Goal: Transaction & Acquisition: Purchase product/service

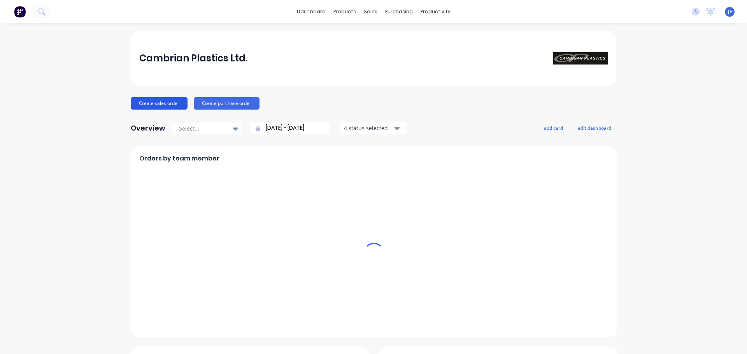
click at [159, 101] on button "Create sales order" at bounding box center [159, 103] width 57 height 12
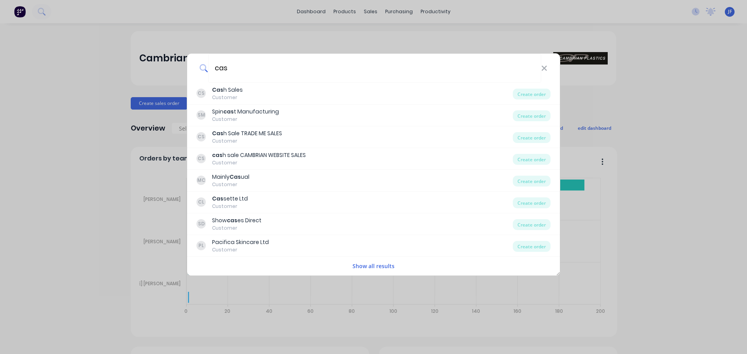
type input "cas"
click at [271, 96] on div "CS Cas h Sales Customer" at bounding box center [354, 93] width 316 height 15
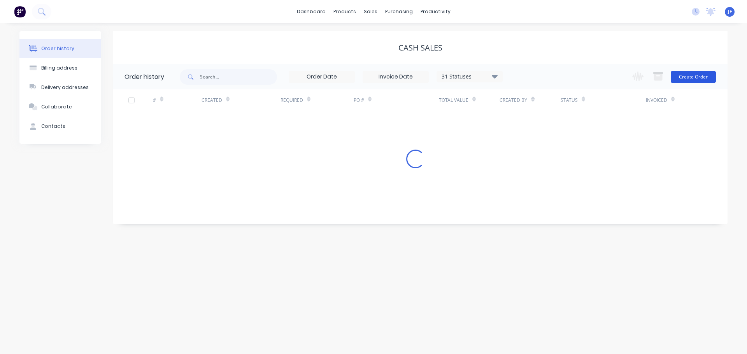
click at [683, 75] on button "Create Order" at bounding box center [693, 77] width 45 height 12
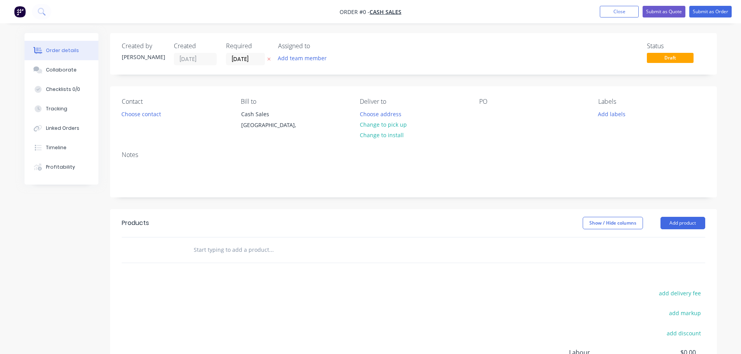
click at [268, 61] on icon "button" at bounding box center [268, 59] width 3 height 3
click at [152, 111] on button "Choose contact" at bounding box center [141, 114] width 48 height 11
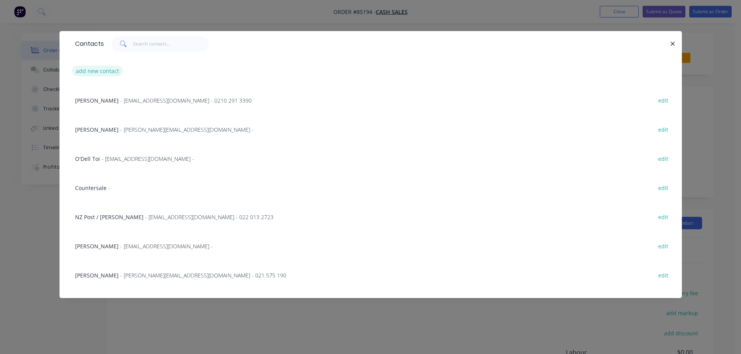
click at [103, 72] on button "add new contact" at bounding box center [97, 71] width 51 height 11
select select "NZ"
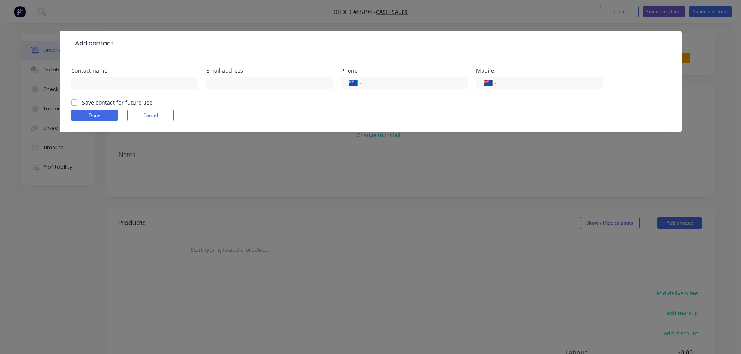
click at [140, 113] on button "Cancel" at bounding box center [150, 116] width 47 height 12
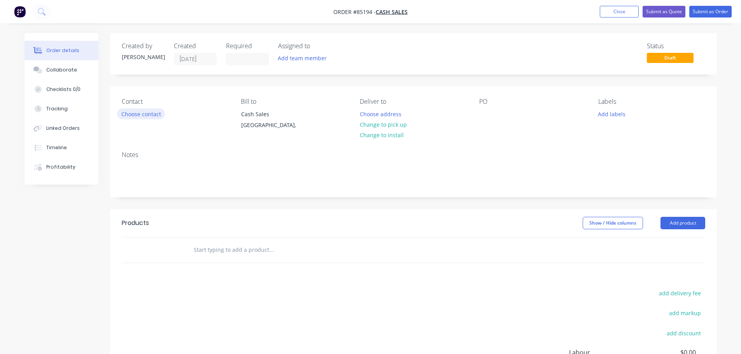
click at [133, 115] on button "Choose contact" at bounding box center [141, 114] width 48 height 11
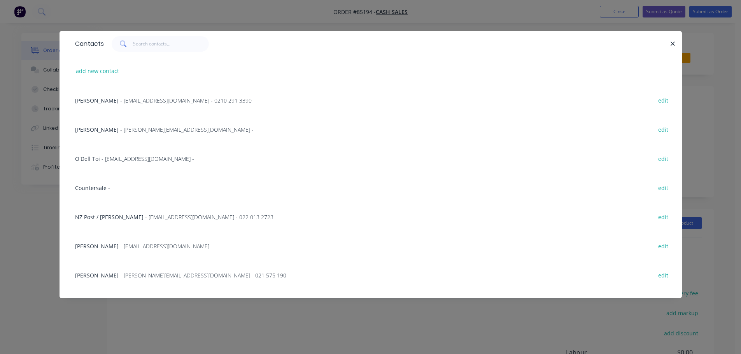
click at [94, 181] on div "Countersale - edit" at bounding box center [370, 187] width 599 height 29
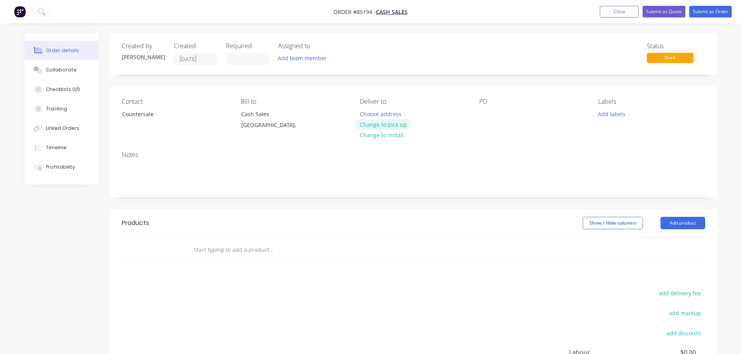
click at [389, 120] on button "Change to pick up" at bounding box center [383, 124] width 55 height 11
click at [494, 110] on div "PO" at bounding box center [532, 115] width 107 height 35
click at [486, 110] on div at bounding box center [485, 114] width 12 height 11
click at [243, 246] on input "text" at bounding box center [271, 250] width 156 height 16
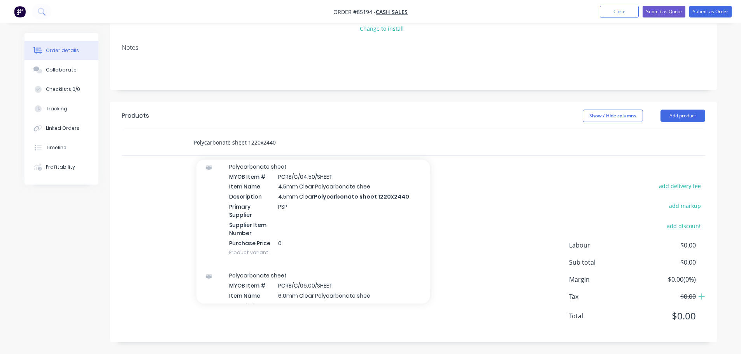
scroll to position [467, 0]
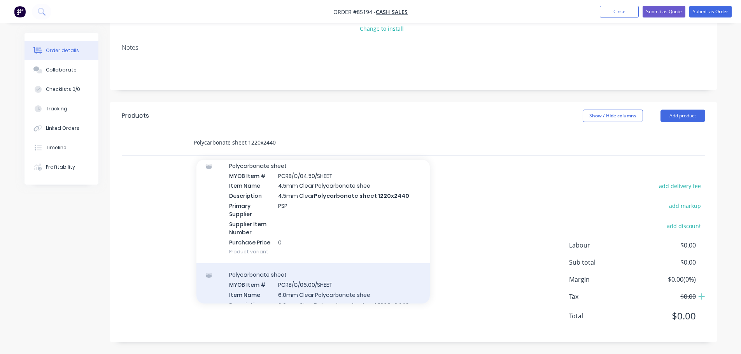
type input "Polycarbonate sheet 1220x2440"
click at [292, 292] on div "Polycarbonate sheet MYOB Item # PCRB/C/06.00/SHEET Item Name 6.0mm Clear Polyca…" at bounding box center [312, 317] width 233 height 109
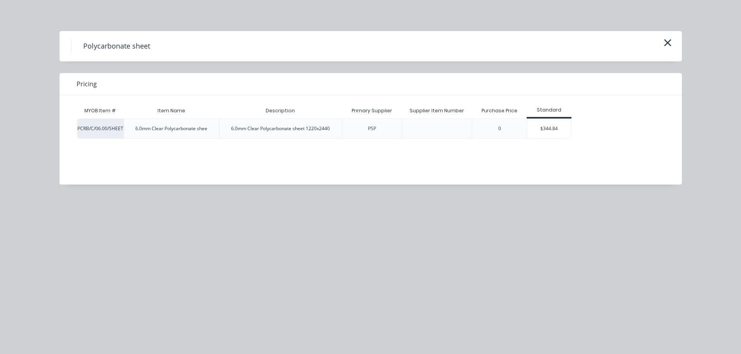
click at [566, 130] on div "$344.84" at bounding box center [549, 128] width 44 height 19
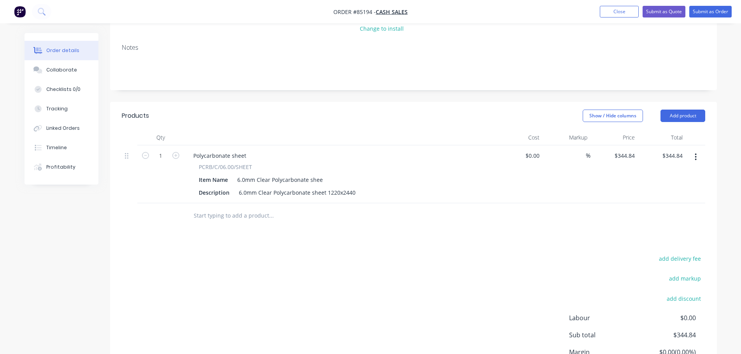
click at [175, 154] on icon "button" at bounding box center [175, 155] width 7 height 7
type input "2"
type input "$689.68"
click at [627, 159] on input "344.84" at bounding box center [626, 155] width 24 height 11
paste input "68.5"
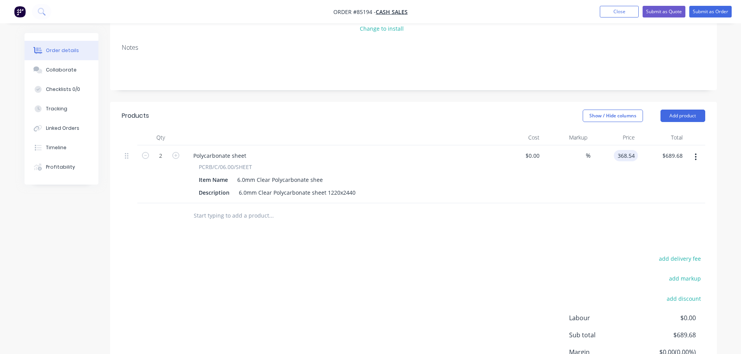
type input "$368.54"
type input "$737.08"
click at [622, 201] on div "$368.54 368.54" at bounding box center [614, 174] width 48 height 58
click at [713, 11] on button "Submit as Order" at bounding box center [710, 12] width 42 height 12
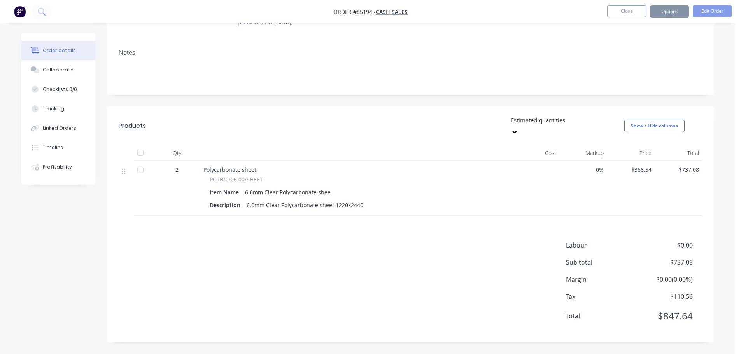
scroll to position [0, 0]
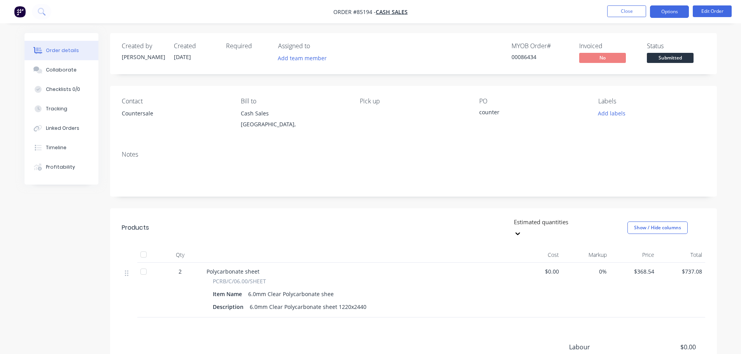
click at [654, 11] on button "Options" at bounding box center [669, 11] width 39 height 12
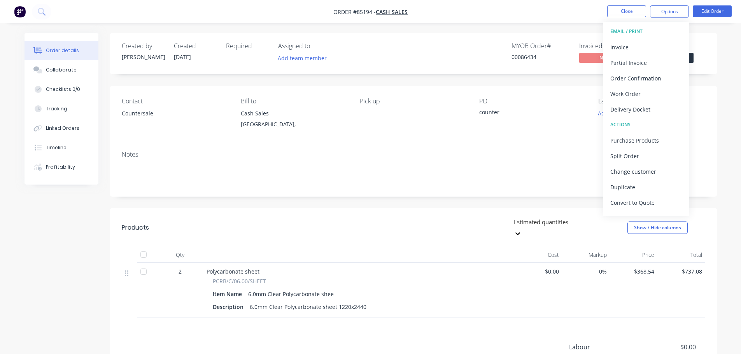
click at [651, 38] on button "EMAIL / PRINT" at bounding box center [646, 32] width 86 height 16
click at [651, 42] on div "Invoice" at bounding box center [646, 47] width 72 height 11
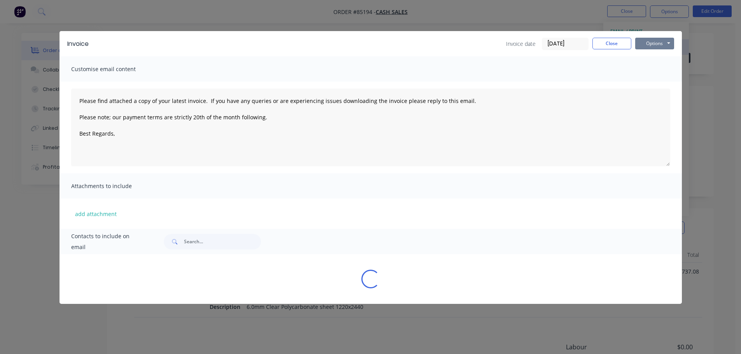
click at [654, 42] on button "Options" at bounding box center [654, 44] width 39 height 12
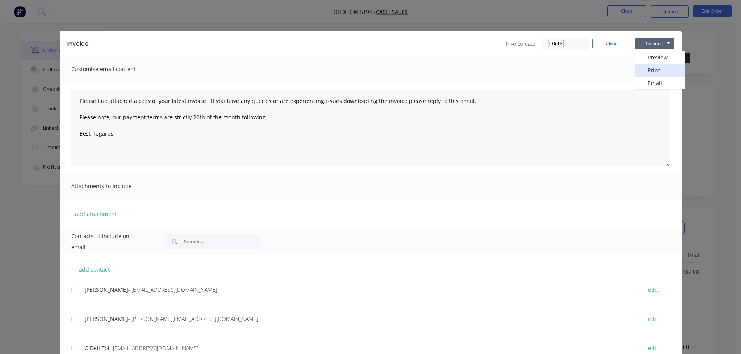
click at [661, 68] on button "Print" at bounding box center [660, 70] width 50 height 13
click at [621, 40] on button "Close" at bounding box center [611, 44] width 39 height 12
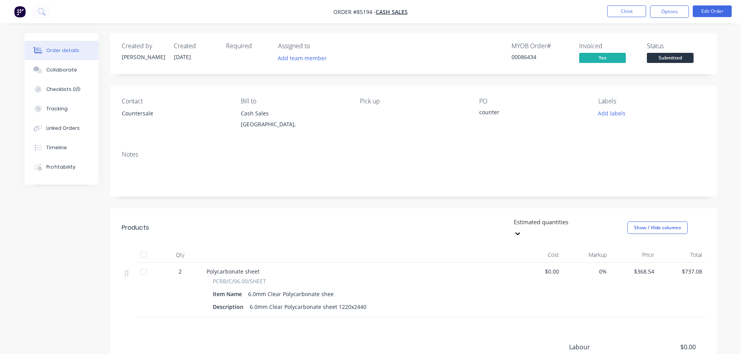
click at [659, 63] on button "Submitted" at bounding box center [670, 59] width 47 height 12
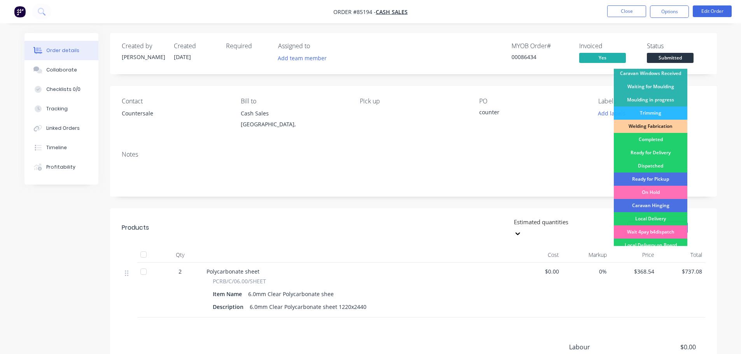
scroll to position [153, 0]
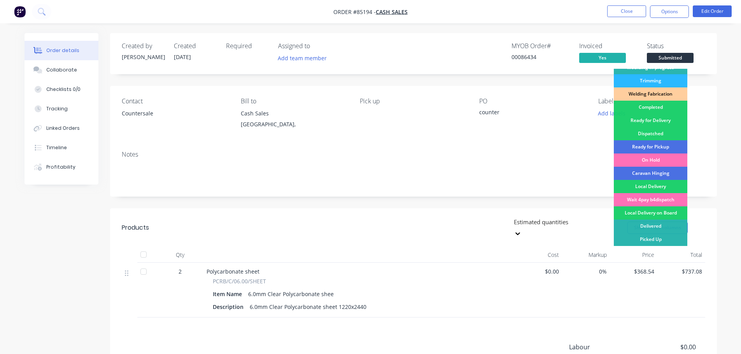
drag, startPoint x: 662, startPoint y: 239, endPoint x: 502, endPoint y: 59, distance: 241.4
click at [662, 239] on div "Picked Up" at bounding box center [651, 239] width 74 height 13
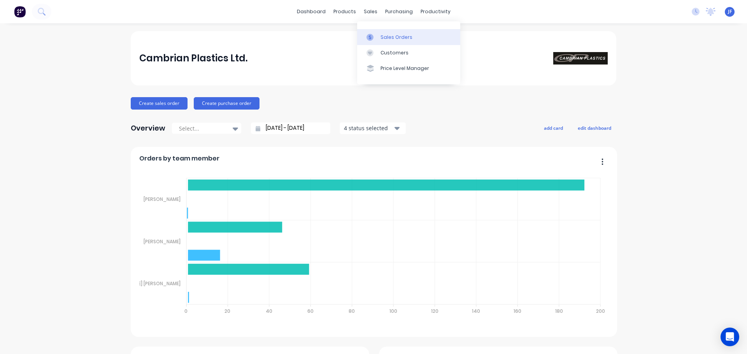
click at [375, 31] on link "Sales Orders" at bounding box center [408, 37] width 103 height 16
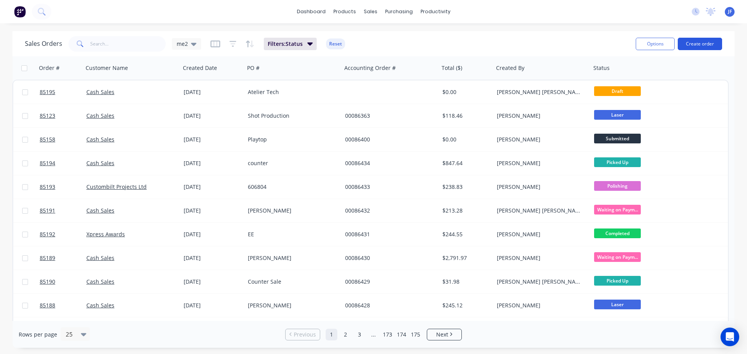
click at [693, 42] on button "Create order" at bounding box center [700, 44] width 44 height 12
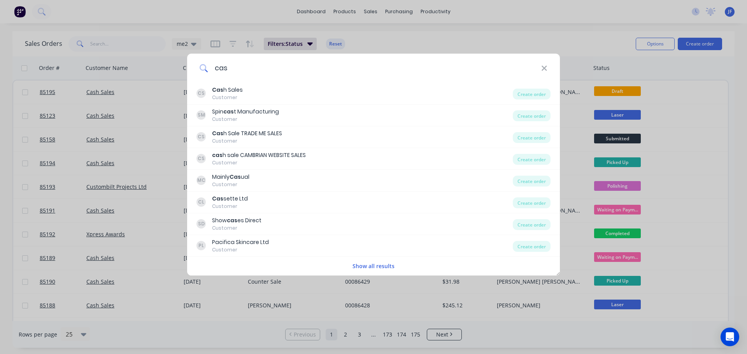
type input "cas"
click at [293, 92] on div "CS Cas h Sales Customer" at bounding box center [354, 93] width 316 height 15
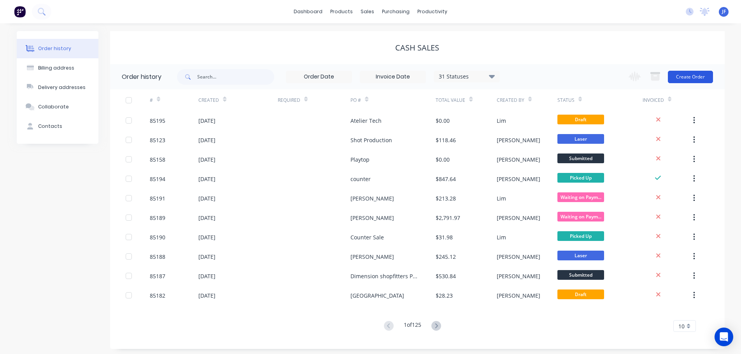
click at [681, 72] on button "Create Order" at bounding box center [690, 77] width 45 height 12
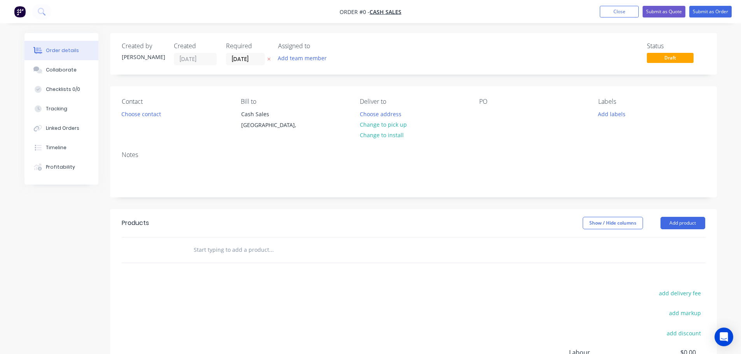
click at [268, 57] on icon "button" at bounding box center [269, 59] width 4 height 5
click at [130, 114] on button "Choose contact" at bounding box center [141, 114] width 48 height 11
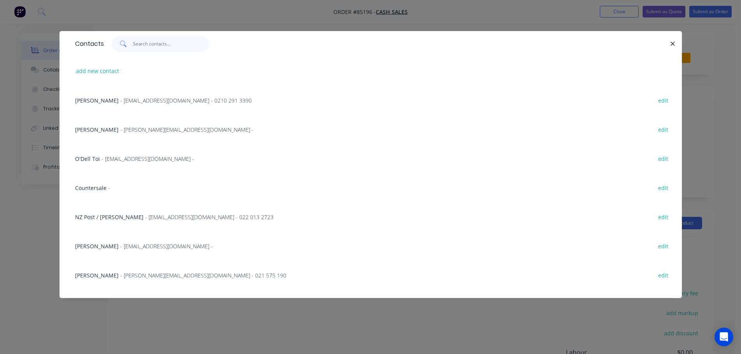
click at [146, 45] on input "text" at bounding box center [171, 44] width 76 height 16
click at [84, 16] on div "Contacts add new contact [PERSON_NAME] - [EMAIL_ADDRESS][DOMAIN_NAME] - 0210 29…" at bounding box center [370, 177] width 741 height 354
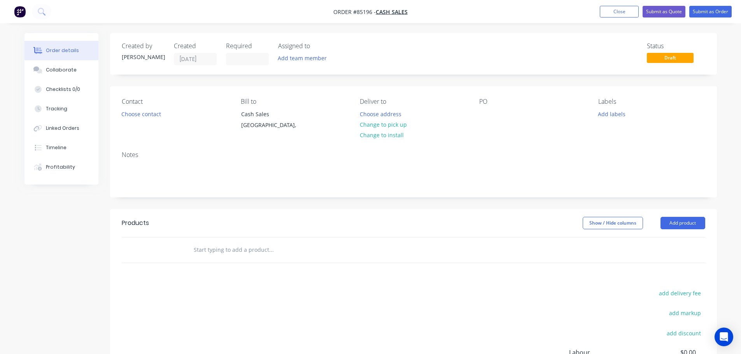
drag, startPoint x: 597, startPoint y: 2, endPoint x: 610, endPoint y: 8, distance: 14.3
click at [597, 2] on nav "Order #85196 - Cash Sales Add product Close Submit as Quote Submit as Order" at bounding box center [370, 11] width 741 height 23
click at [610, 8] on button "Close" at bounding box center [619, 12] width 39 height 12
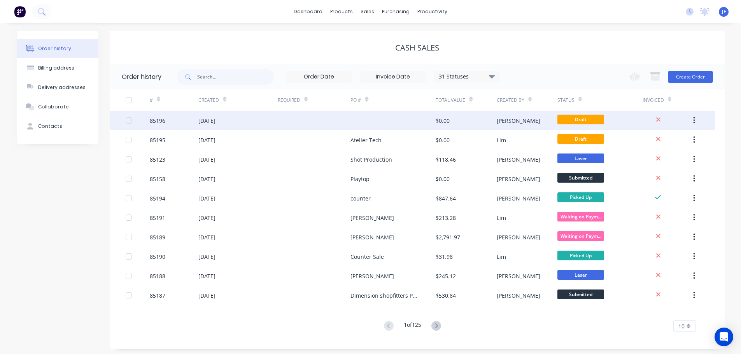
click at [689, 118] on button "button" at bounding box center [694, 121] width 18 height 14
click at [678, 143] on div "Archive" at bounding box center [666, 140] width 60 height 11
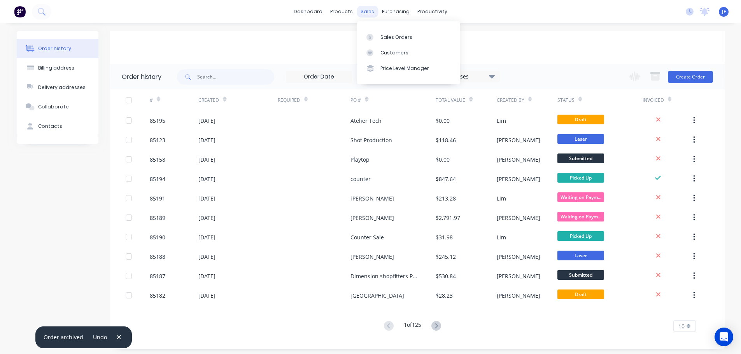
click at [366, 14] on div "sales" at bounding box center [367, 12] width 21 height 12
click at [371, 32] on link "Sales Orders" at bounding box center [408, 37] width 103 height 16
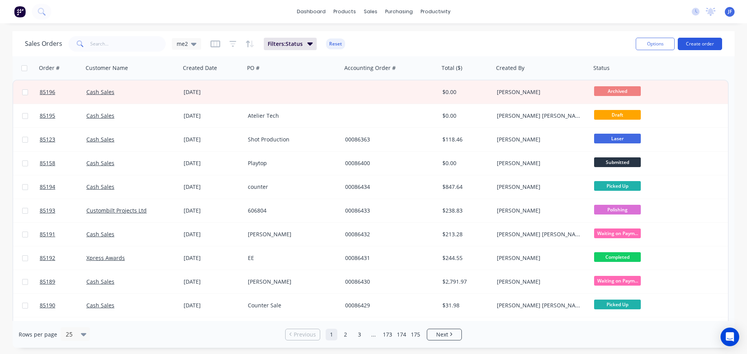
click at [690, 40] on button "Create order" at bounding box center [700, 44] width 44 height 12
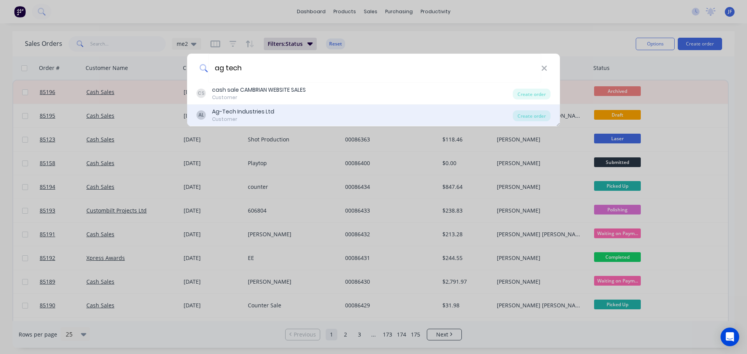
type input "ag tech"
click at [471, 118] on div "AL Ag-Tech Industries Ltd Customer" at bounding box center [354, 115] width 316 height 15
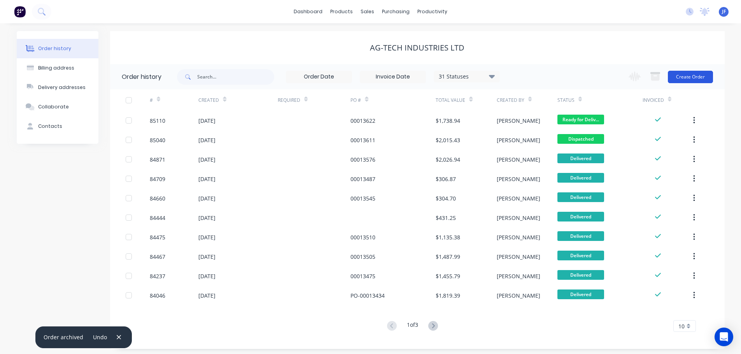
click at [695, 76] on button "Create Order" at bounding box center [690, 77] width 45 height 12
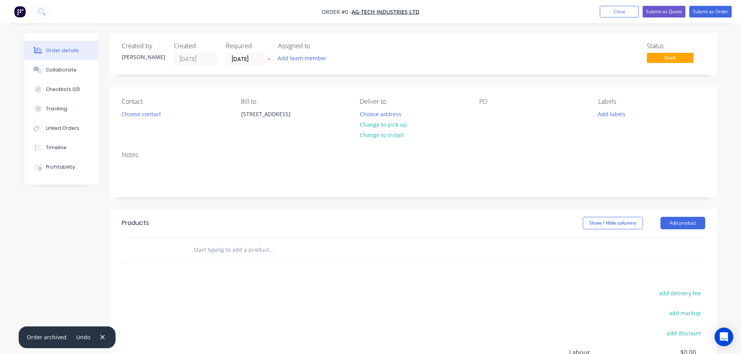
click at [269, 60] on icon "button" at bounding box center [269, 59] width 4 height 5
click at [150, 113] on button "Choose contact" at bounding box center [141, 114] width 48 height 11
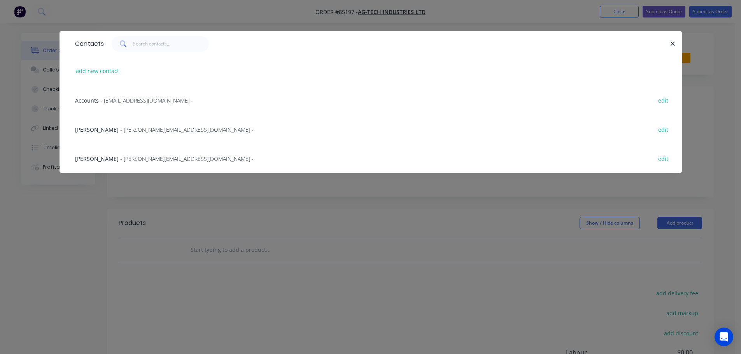
click at [118, 140] on div "Eliza - [EMAIL_ADDRESS][DOMAIN_NAME] - edit" at bounding box center [370, 129] width 599 height 29
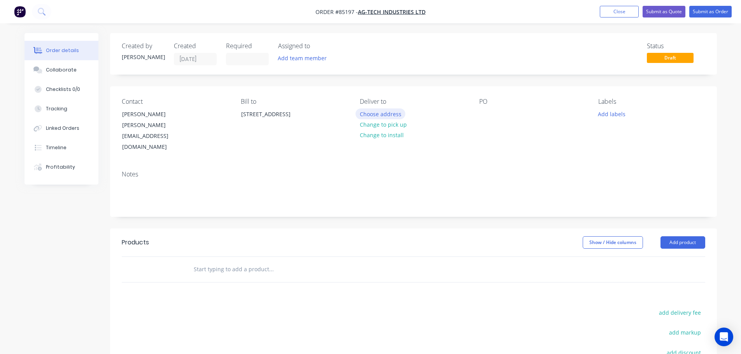
click at [388, 117] on button "Choose address" at bounding box center [381, 114] width 50 height 11
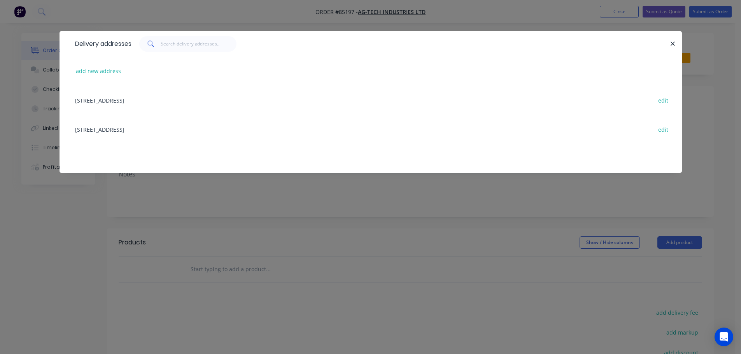
click at [138, 127] on div "[STREET_ADDRESS] edit" at bounding box center [370, 129] width 599 height 29
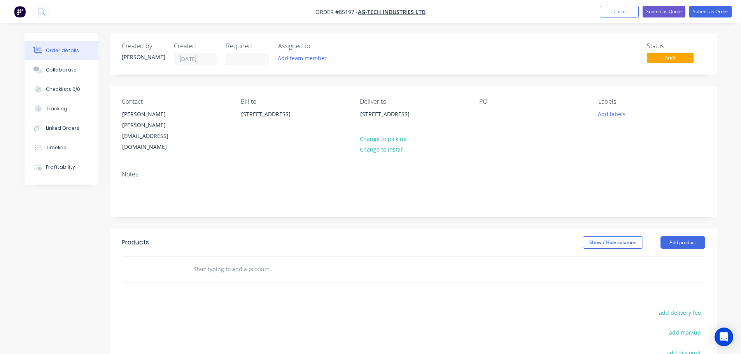
click at [221, 262] on input "text" at bounding box center [271, 270] width 156 height 16
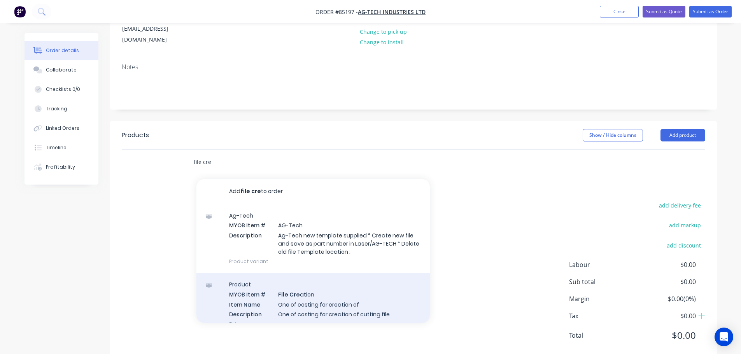
scroll to position [59, 0]
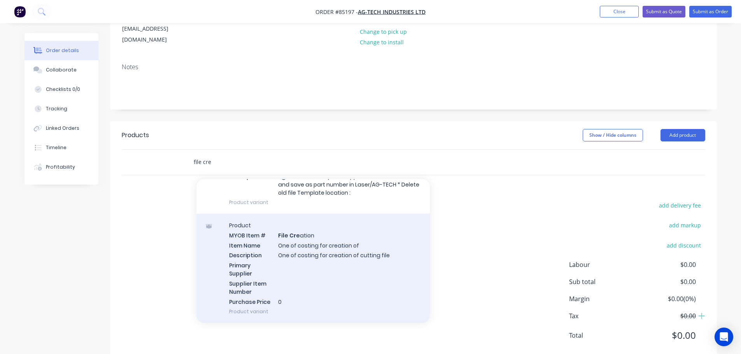
type input "file cre"
click at [281, 239] on div "Product MYOB Item # File Cre ation Item Name One of costing for creation of Des…" at bounding box center [312, 268] width 233 height 109
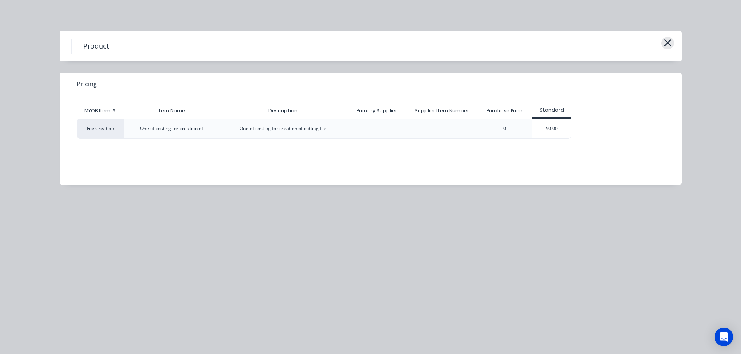
click at [662, 42] on button "button" at bounding box center [667, 43] width 13 height 12
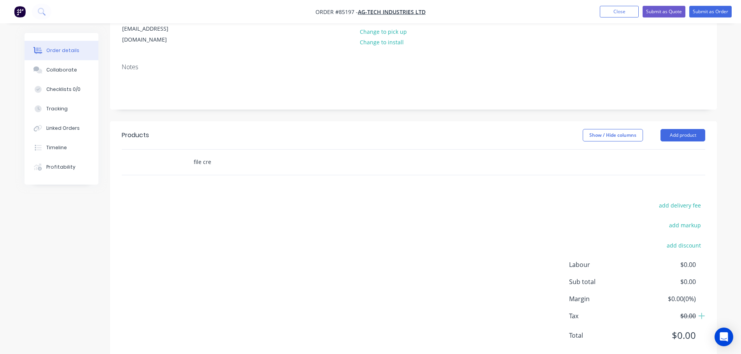
click at [229, 154] on input "file cre" at bounding box center [271, 162] width 156 height 16
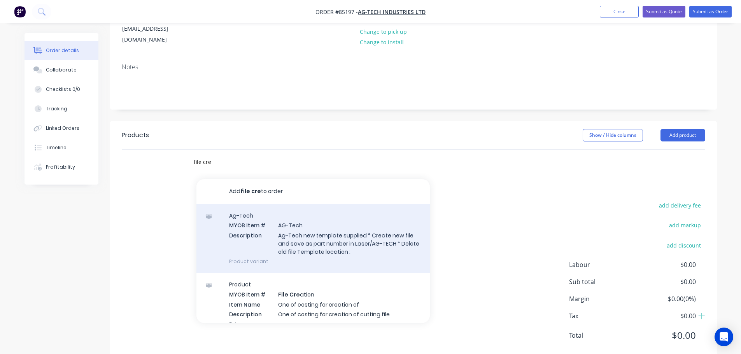
click at [293, 225] on div "Ag-Tech MYOB Item # AG-Tech Description Ag-Tech new template supplied * Create …" at bounding box center [312, 238] width 233 height 69
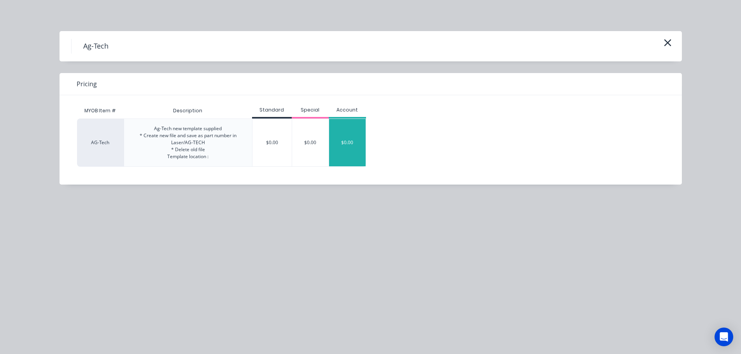
click at [355, 136] on div "$0.00" at bounding box center [347, 142] width 37 height 47
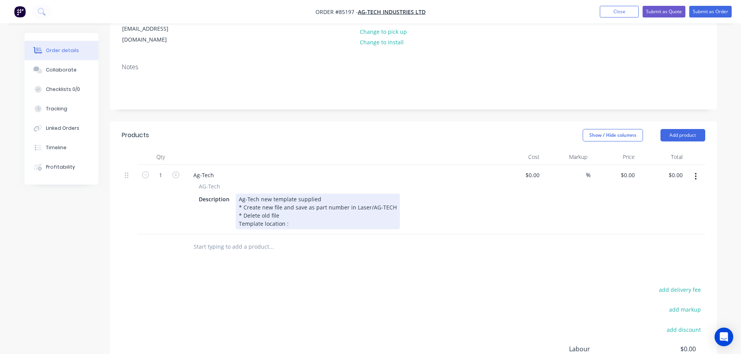
click at [301, 195] on div "Ag-Tech new template supplied * Create new file and save as part number in Lase…" at bounding box center [318, 212] width 164 height 36
drag, startPoint x: 295, startPoint y: 196, endPoint x: 229, endPoint y: 198, distance: 66.2
click at [229, 198] on div "Description Ag-Tech new template supplied * Create new file and save as part nu…" at bounding box center [338, 212] width 285 height 36
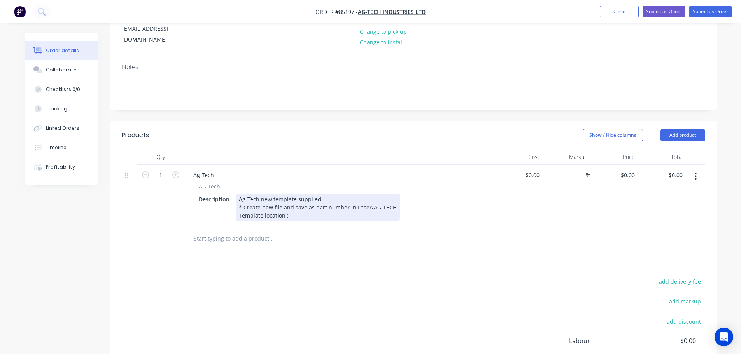
click at [307, 196] on div "Ag-Tech new template supplied * Create new file and save as part number in Lase…" at bounding box center [318, 208] width 164 height 28
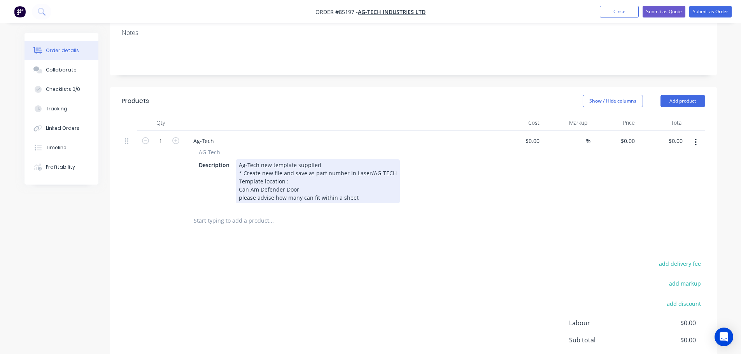
scroll to position [44, 0]
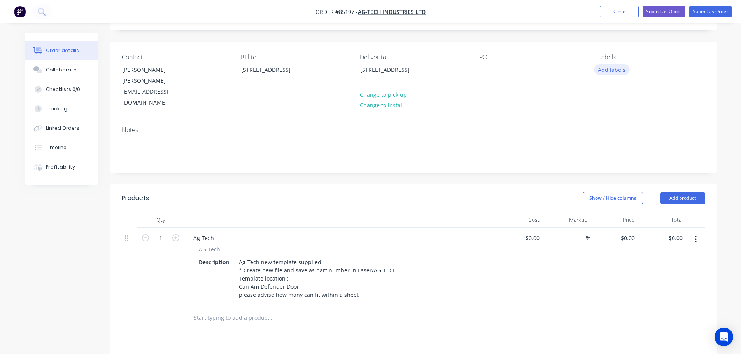
click at [617, 70] on button "Add labels" at bounding box center [612, 69] width 36 height 11
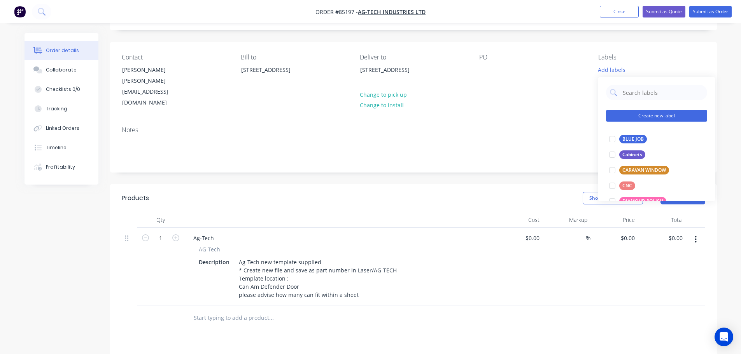
drag, startPoint x: 621, startPoint y: 136, endPoint x: 635, endPoint y: 116, distance: 24.7
click at [622, 137] on div "BLUE JOB" at bounding box center [633, 139] width 28 height 9
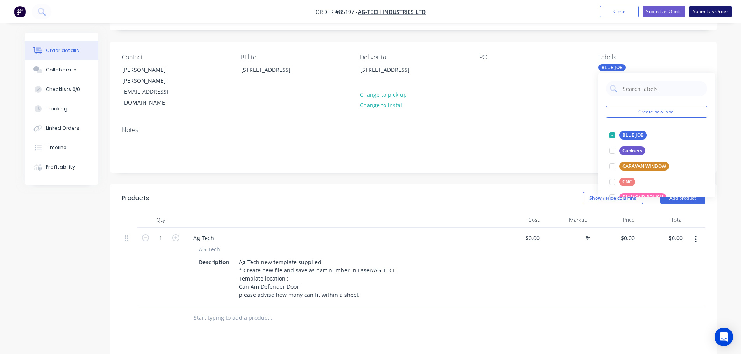
click at [701, 6] on button "Submit as Order" at bounding box center [710, 12] width 42 height 12
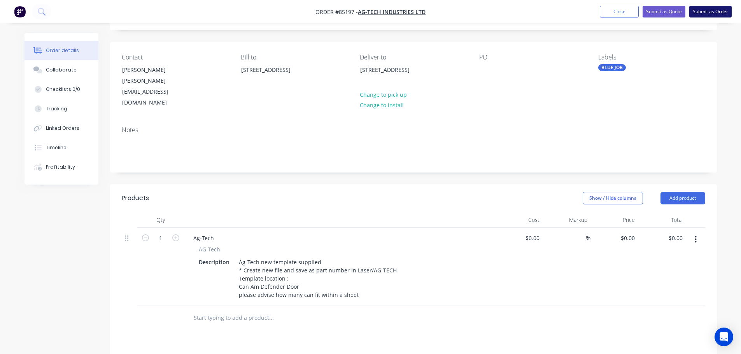
scroll to position [0, 0]
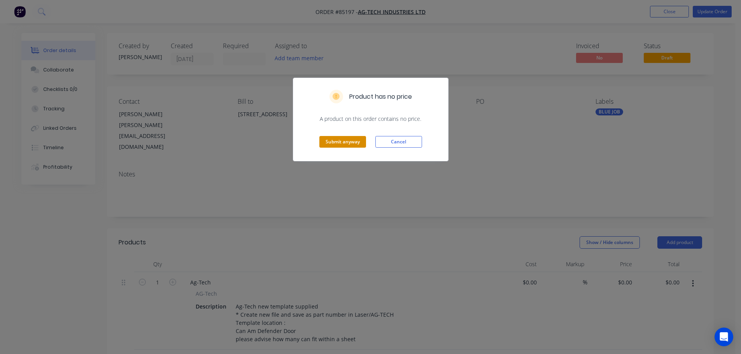
click at [333, 144] on button "Submit anyway" at bounding box center [342, 142] width 47 height 12
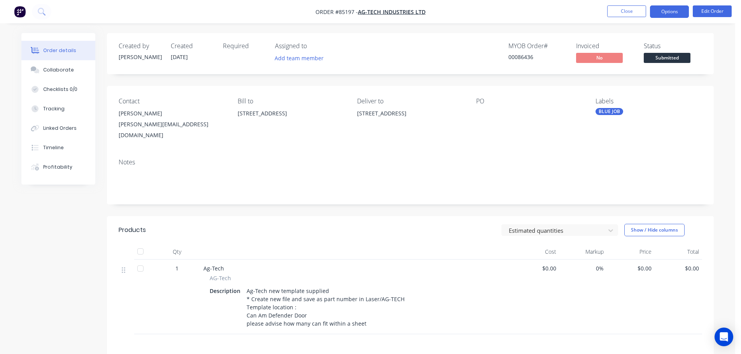
click at [678, 13] on button "Options" at bounding box center [669, 11] width 39 height 12
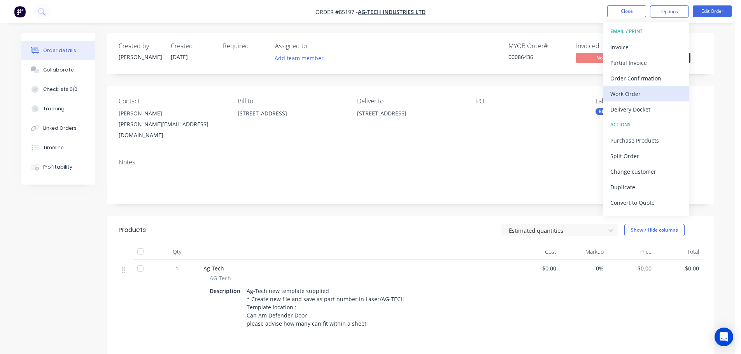
click at [646, 90] on div "Work Order" at bounding box center [646, 93] width 72 height 11
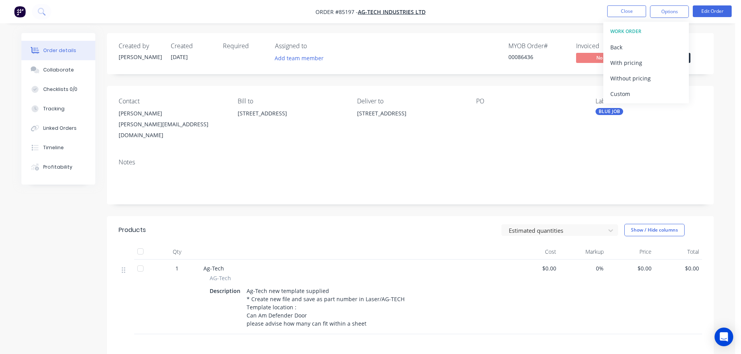
click at [646, 75] on div "Without pricing" at bounding box center [646, 78] width 72 height 11
